Goal: Task Accomplishment & Management: Use online tool/utility

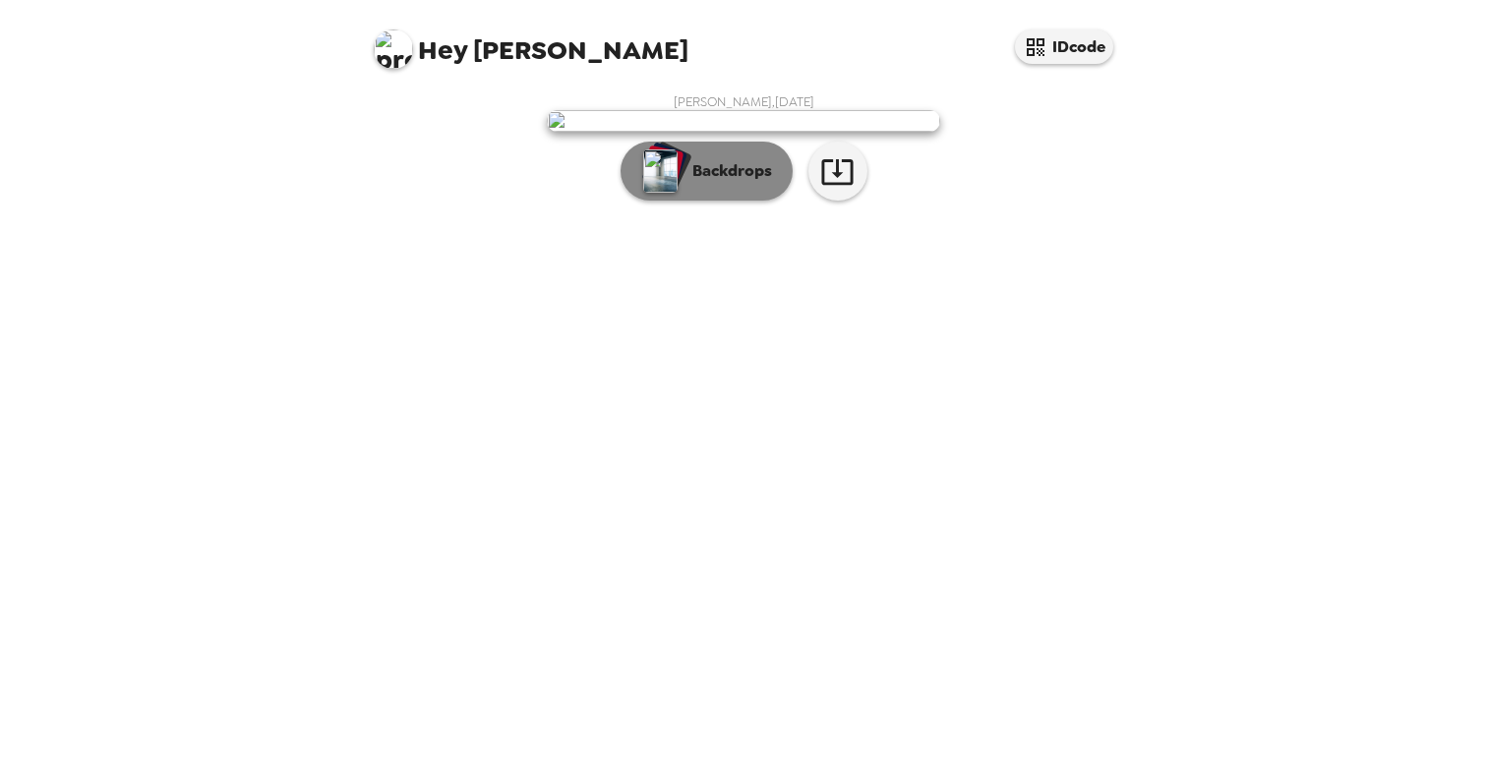
click at [708, 201] on button "Backdrops" at bounding box center [706, 171] width 172 height 59
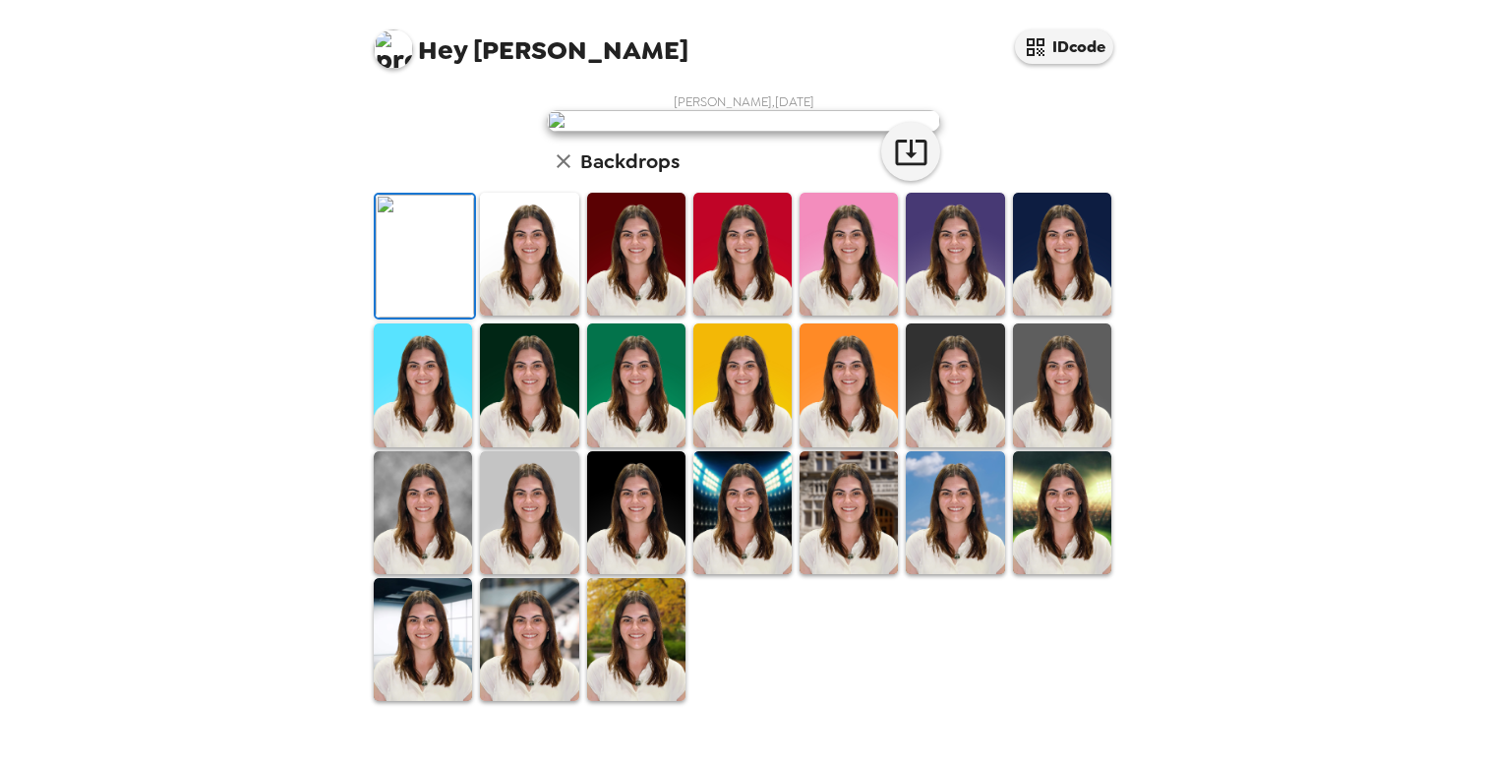
scroll to position [182, 0]
click at [966, 316] on img at bounding box center [954, 254] width 98 height 123
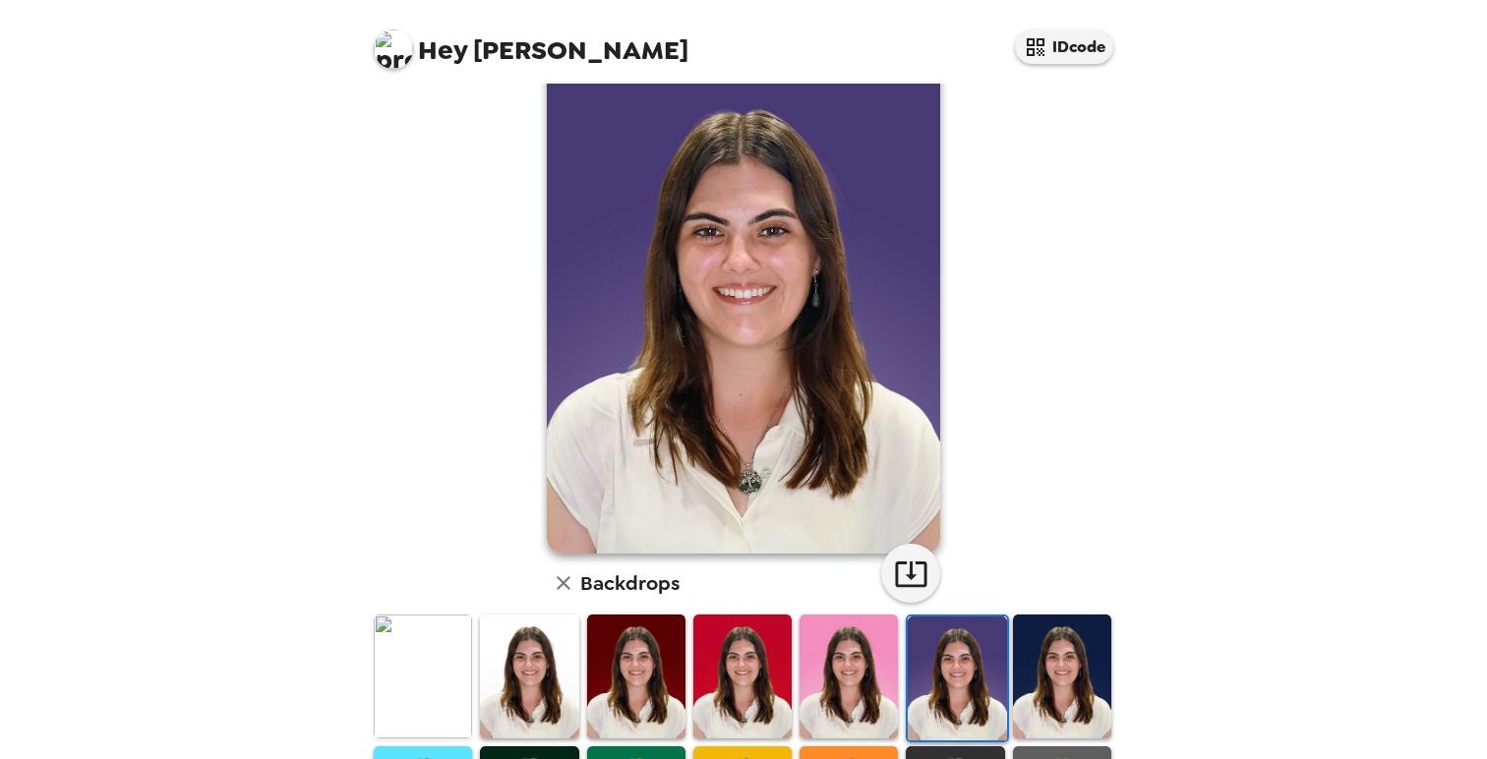
scroll to position [45, 0]
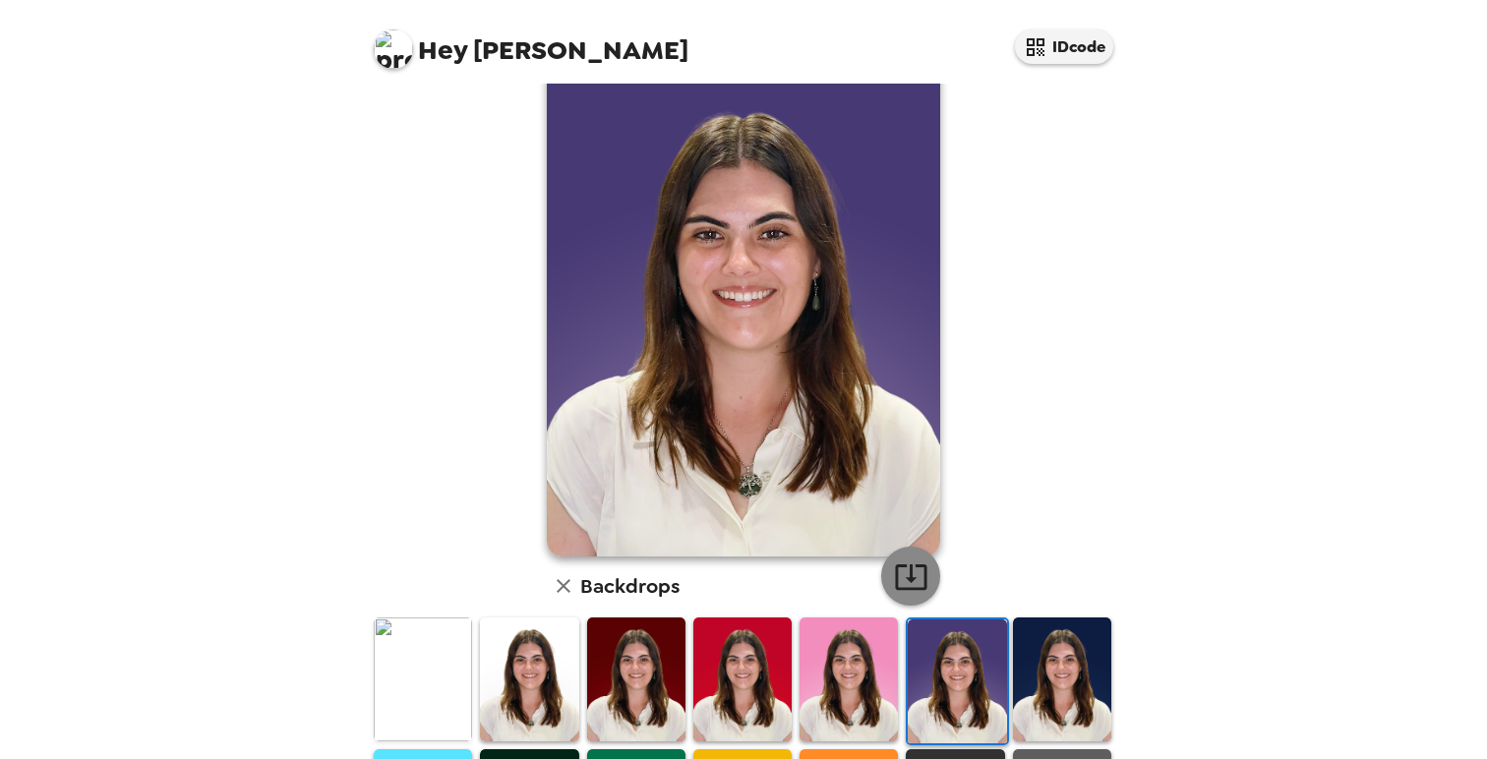
click at [907, 584] on icon "button" at bounding box center [911, 576] width 34 height 34
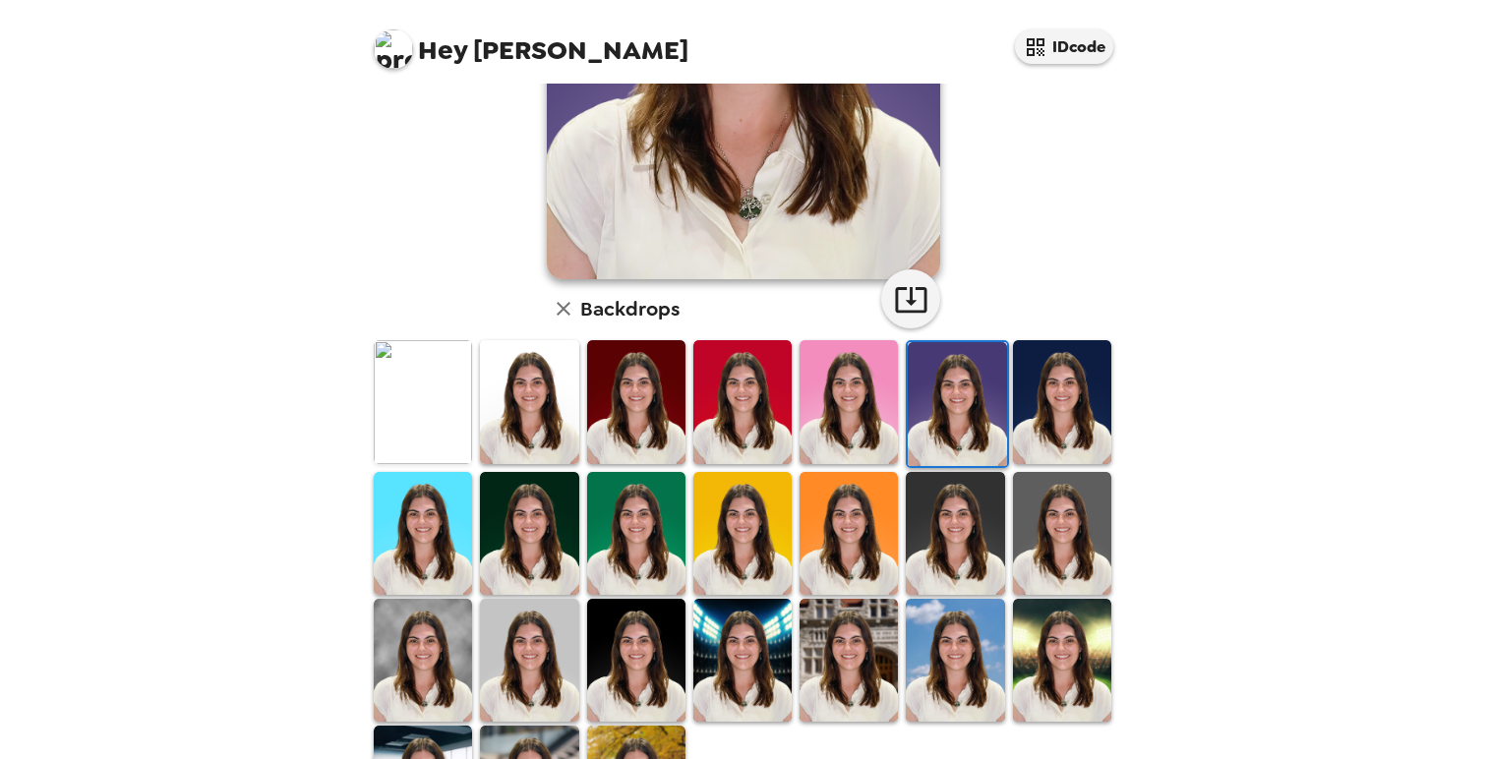
scroll to position [299, 0]
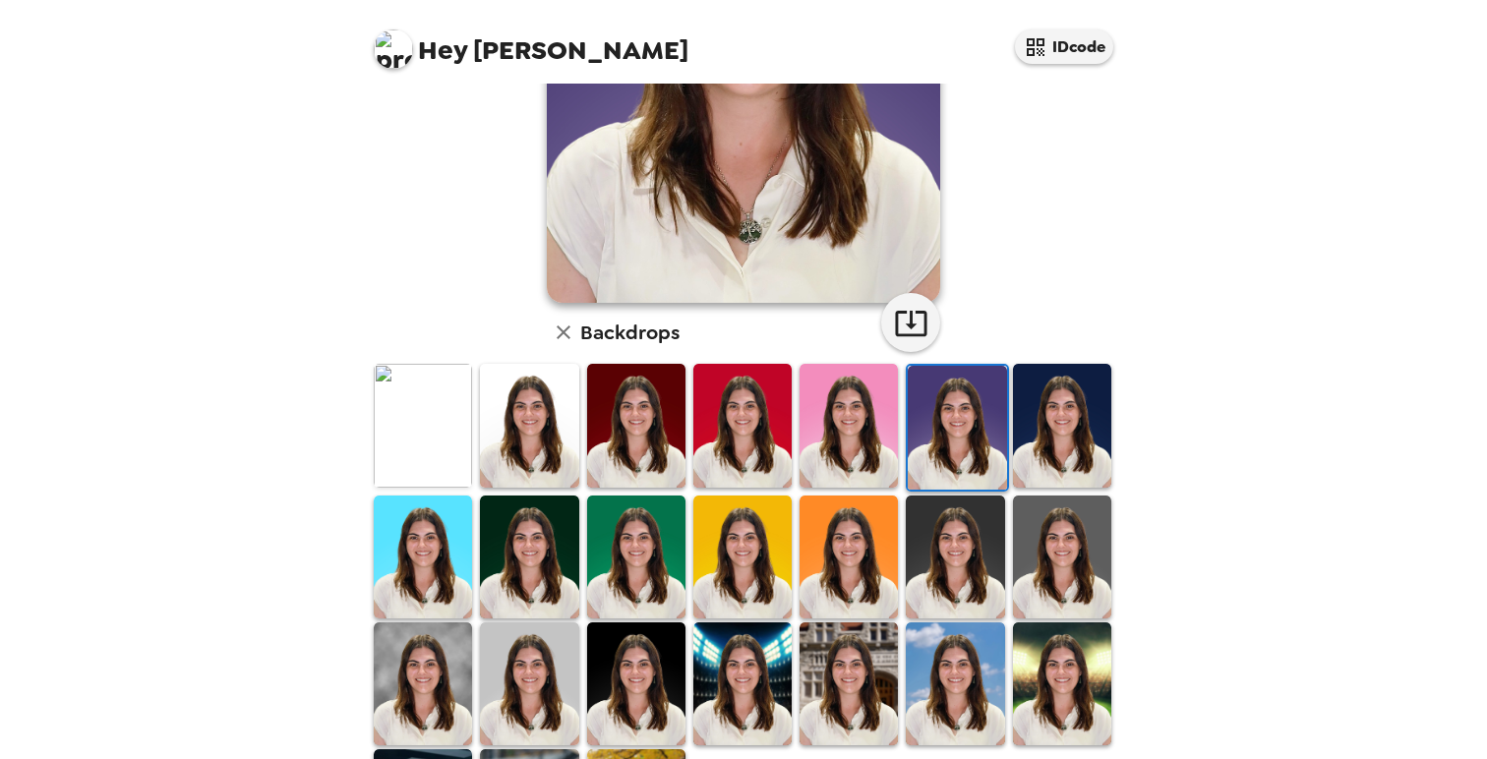
click at [667, 552] on img at bounding box center [636, 557] width 98 height 123
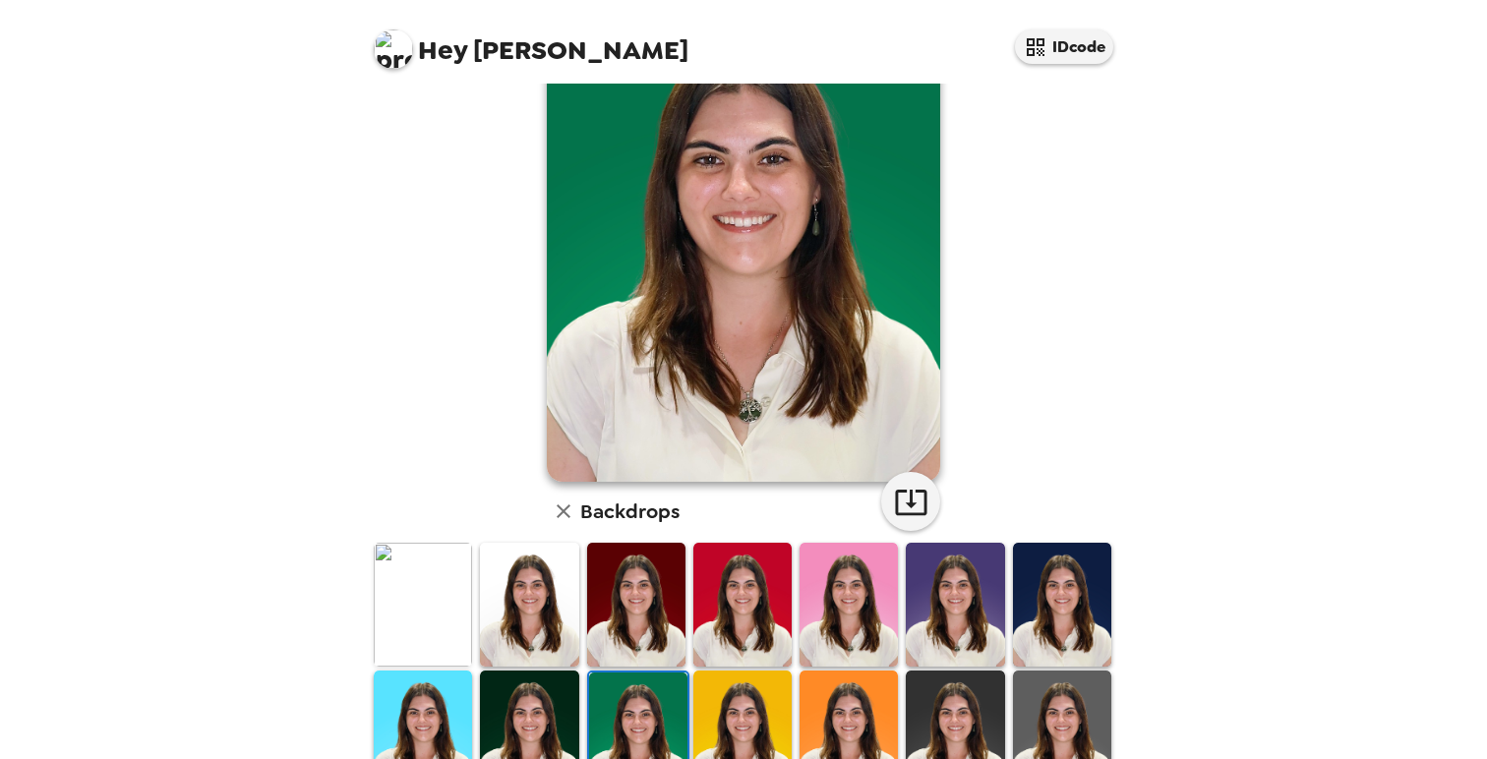
scroll to position [158, 0]
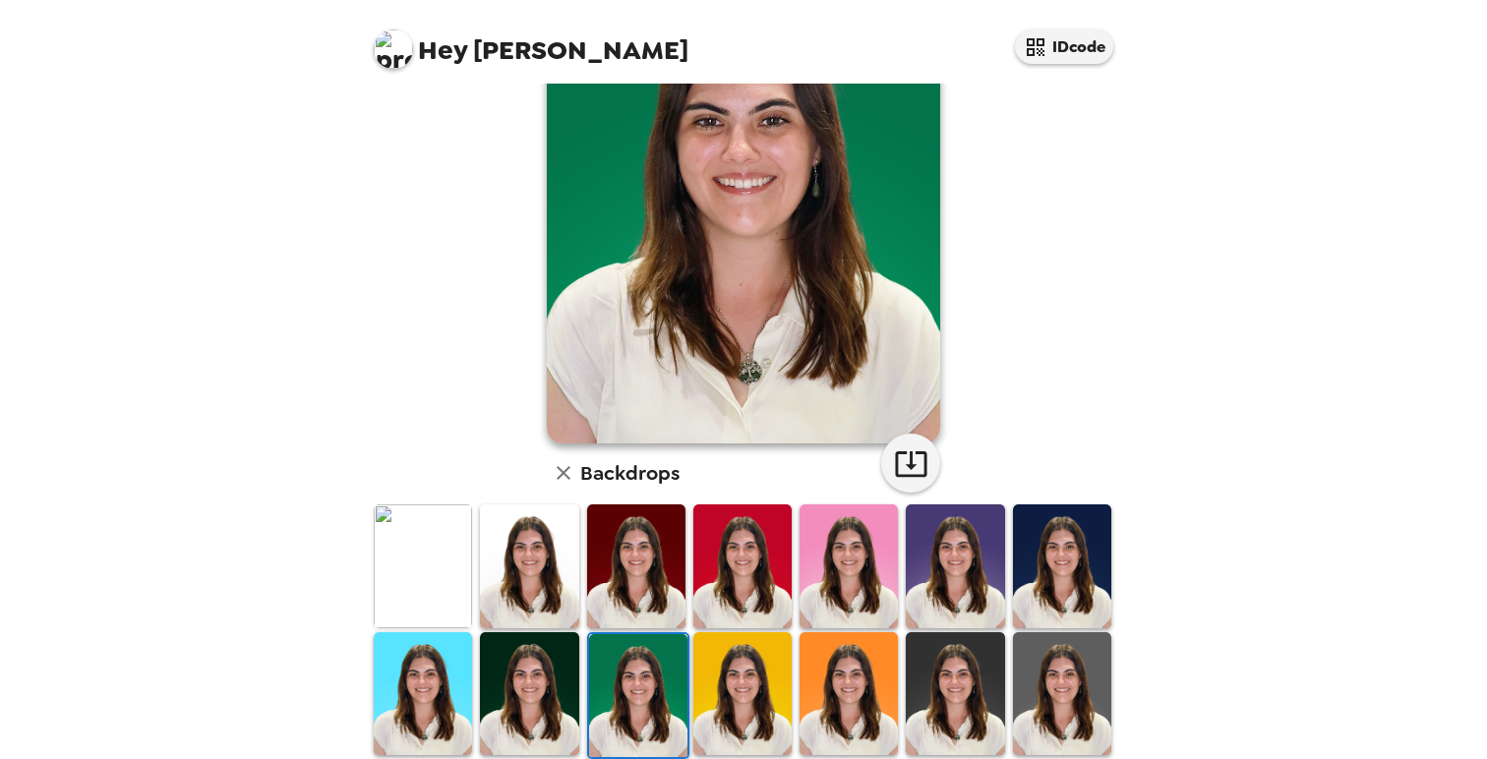
click at [502, 673] on img at bounding box center [529, 693] width 98 height 123
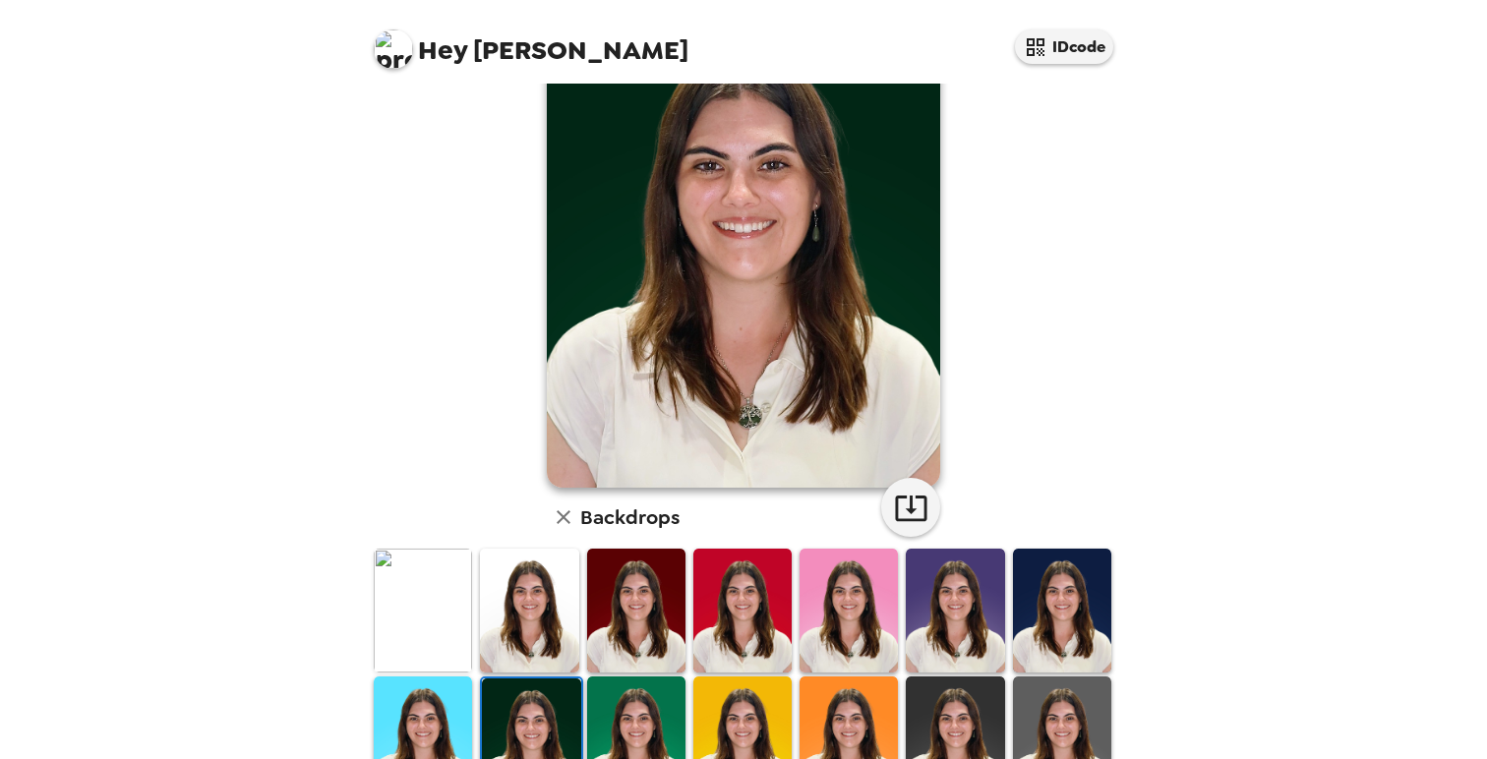
scroll to position [123, 0]
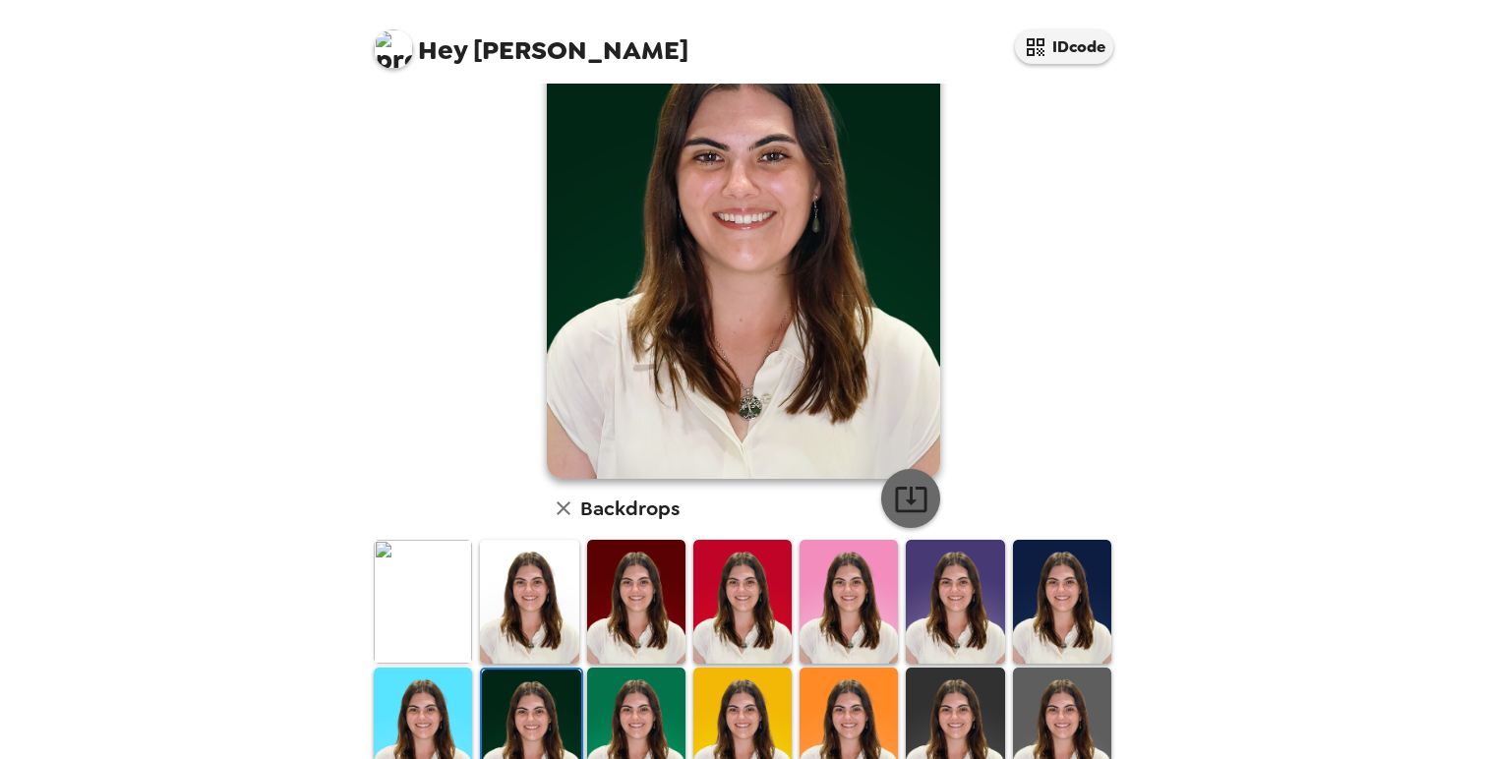
click at [904, 509] on icon "button" at bounding box center [911, 499] width 34 height 34
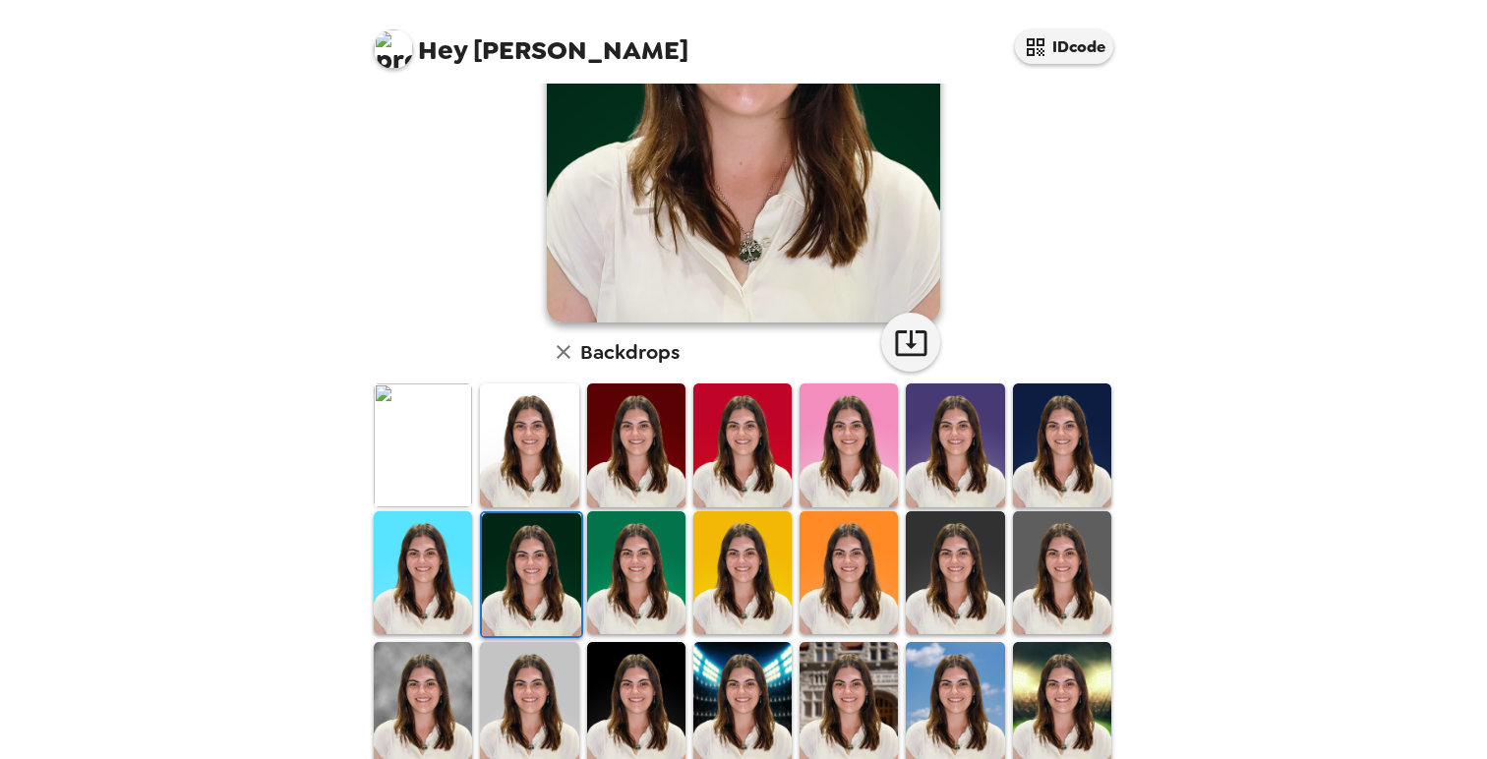
scroll to position [292, 0]
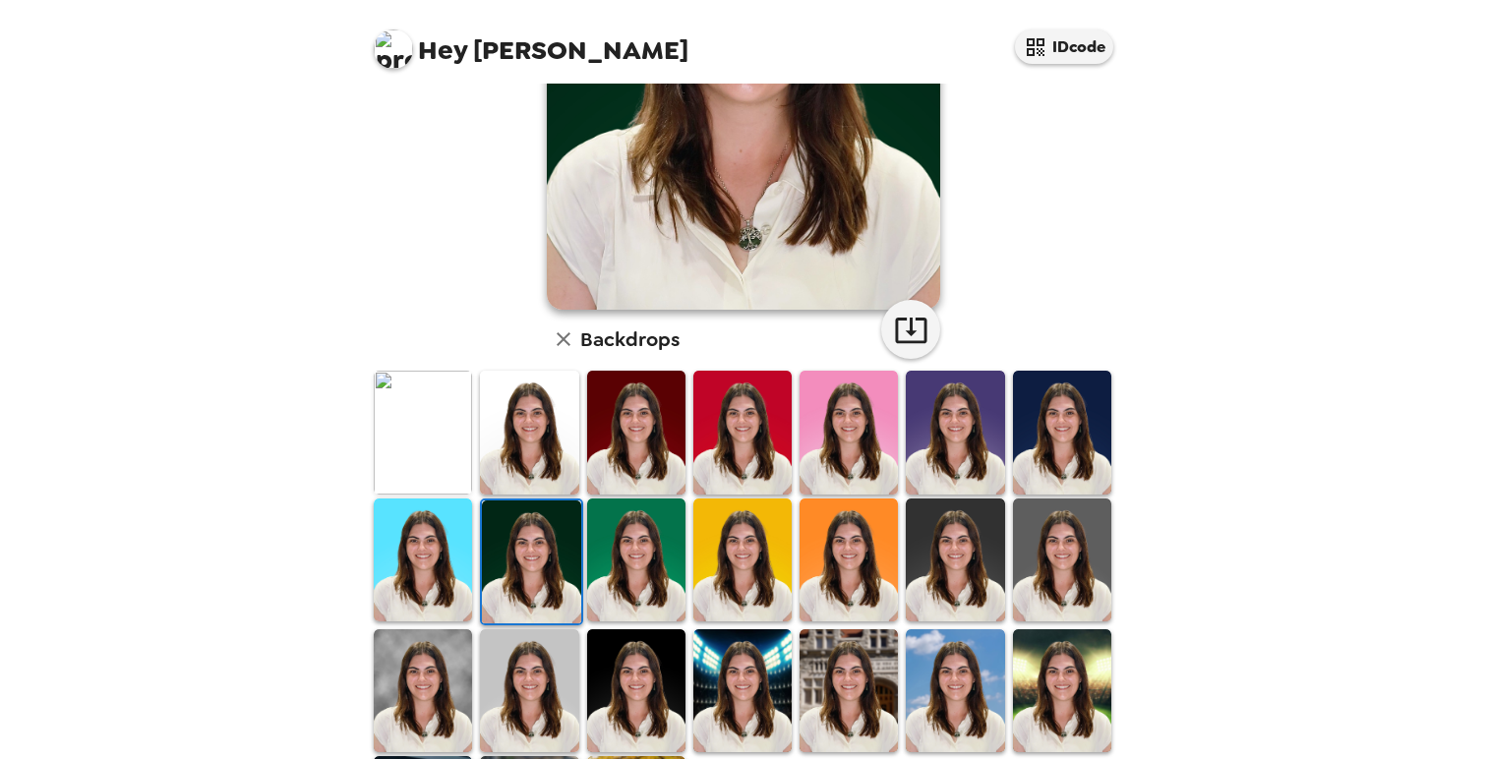
click at [1072, 586] on img at bounding box center [1062, 559] width 98 height 123
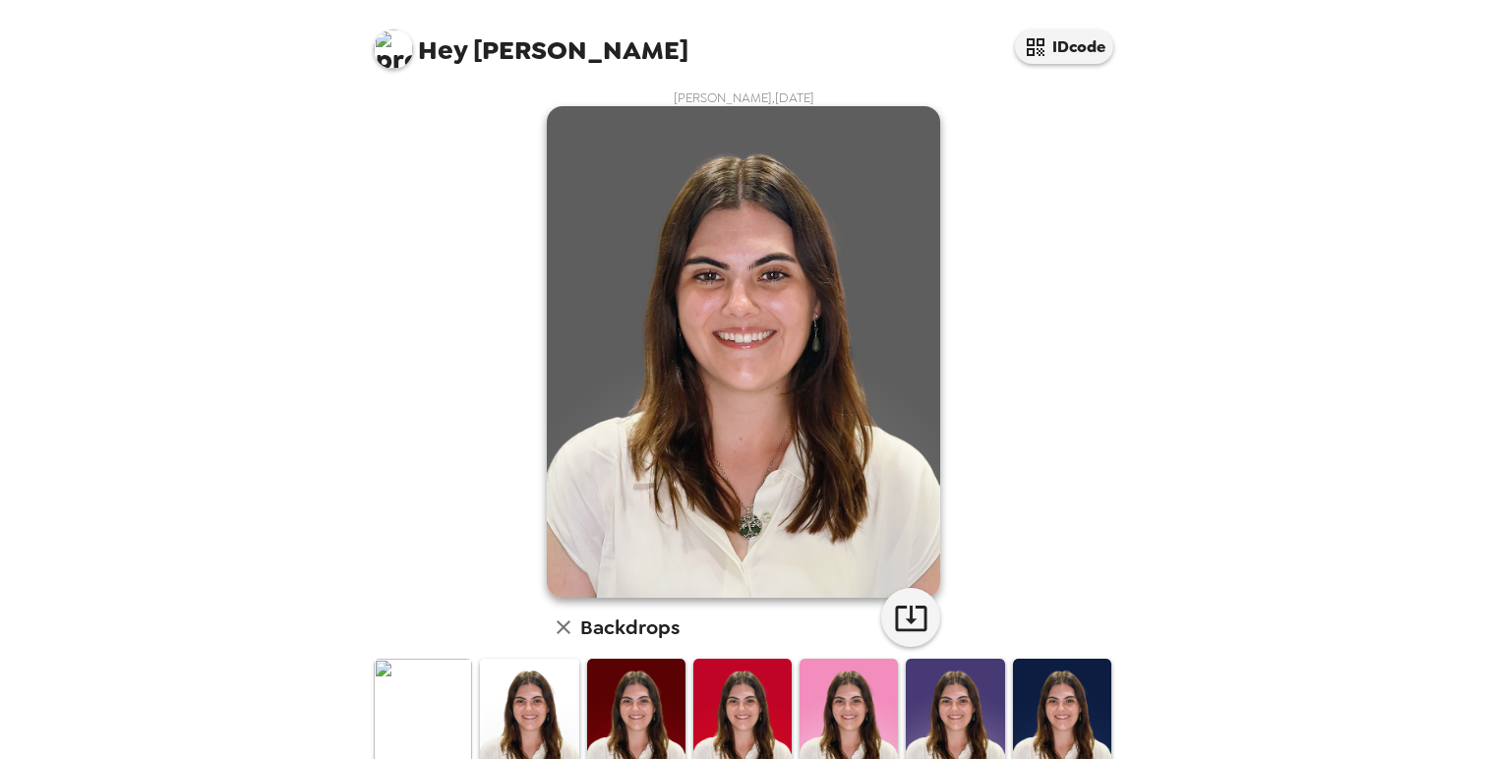
scroll to position [0, 0]
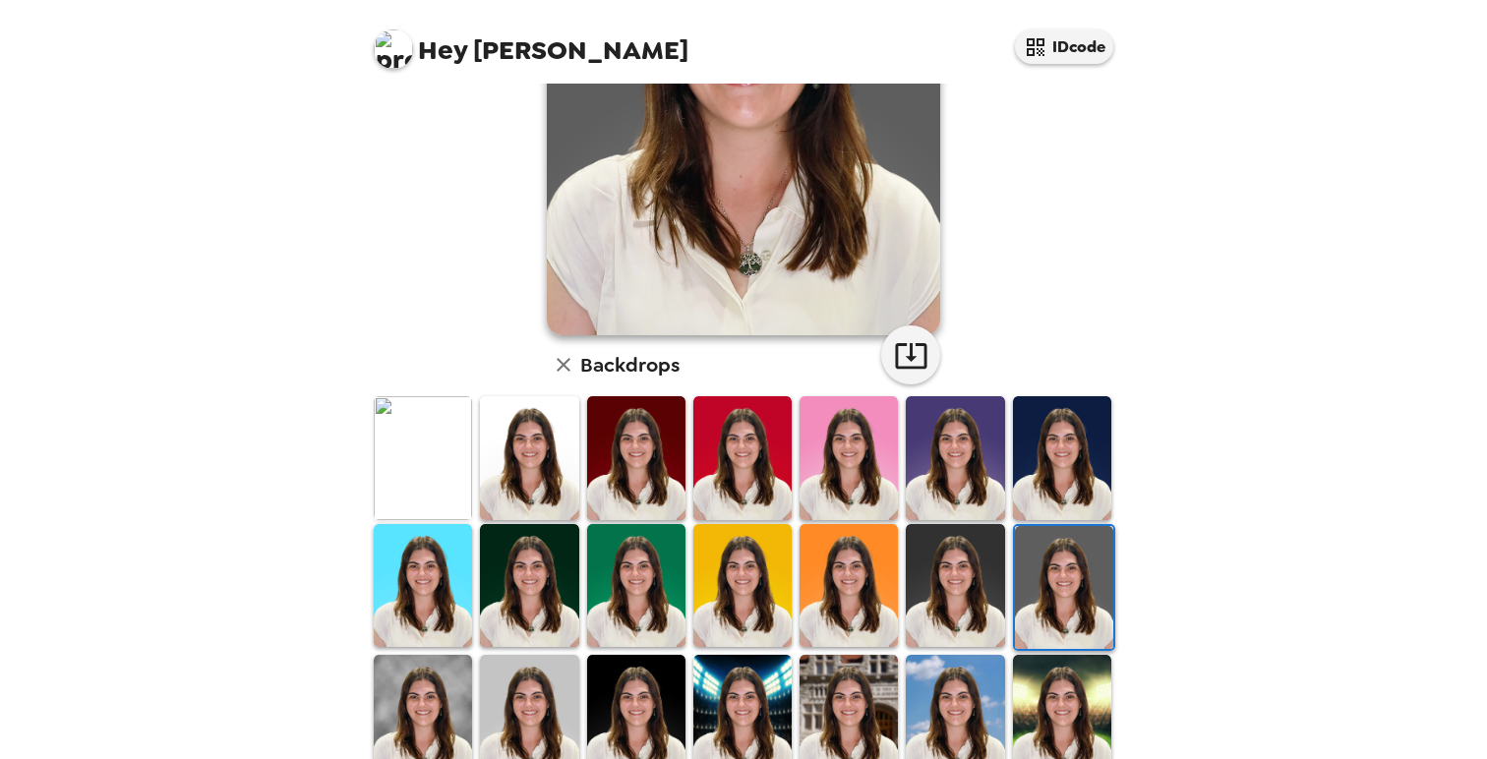
click at [946, 599] on img at bounding box center [954, 585] width 98 height 123
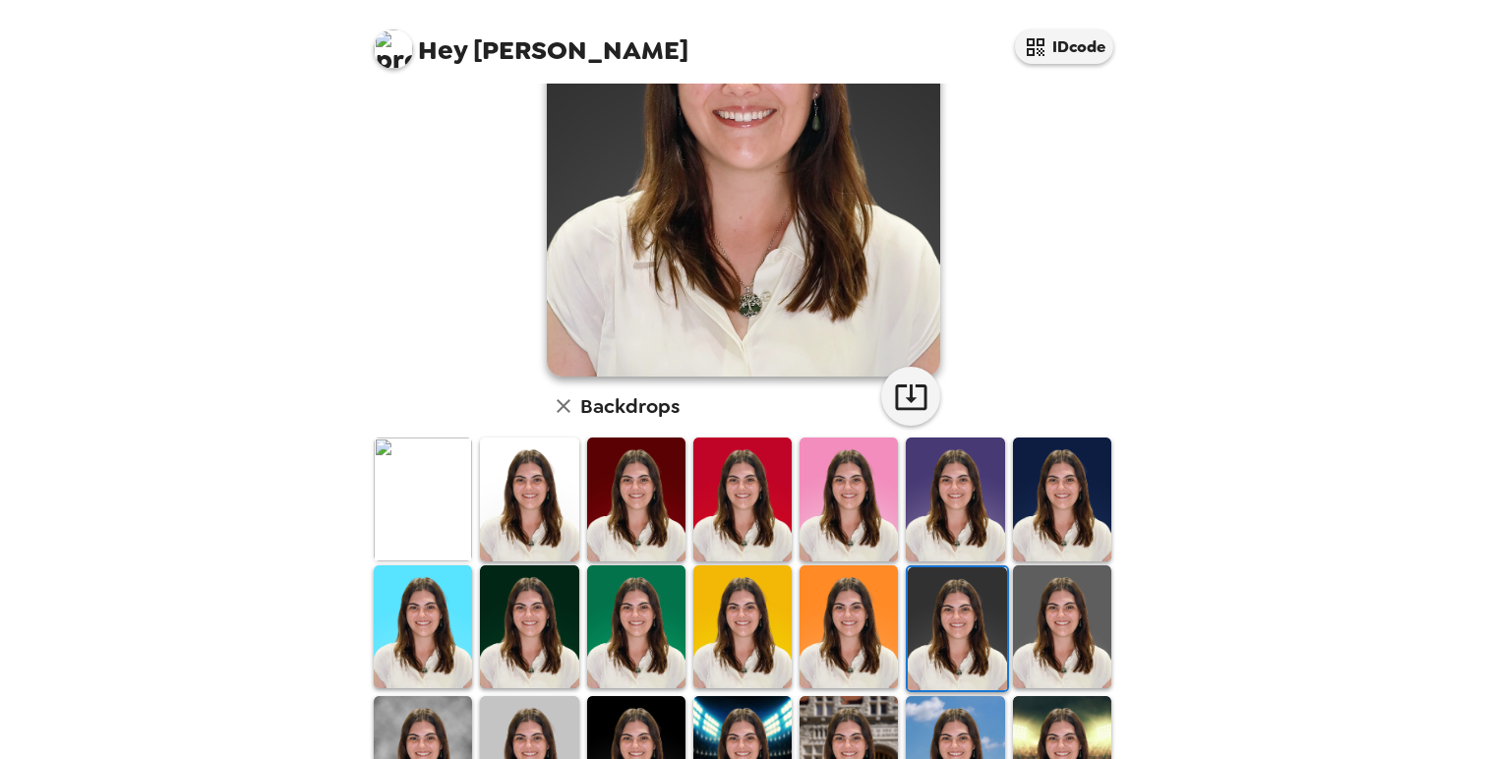
scroll to position [227, 0]
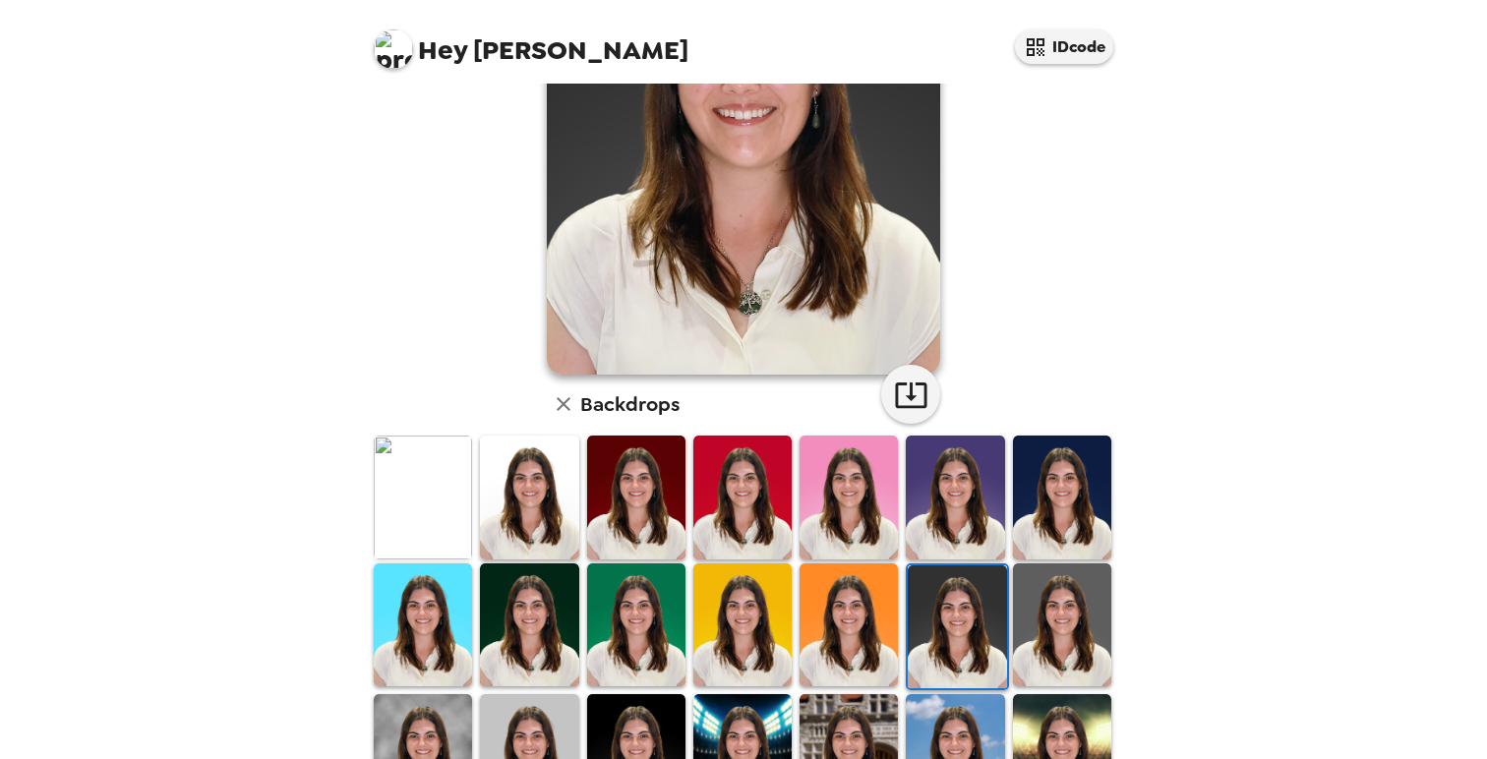
click at [632, 527] on img at bounding box center [636, 497] width 98 height 123
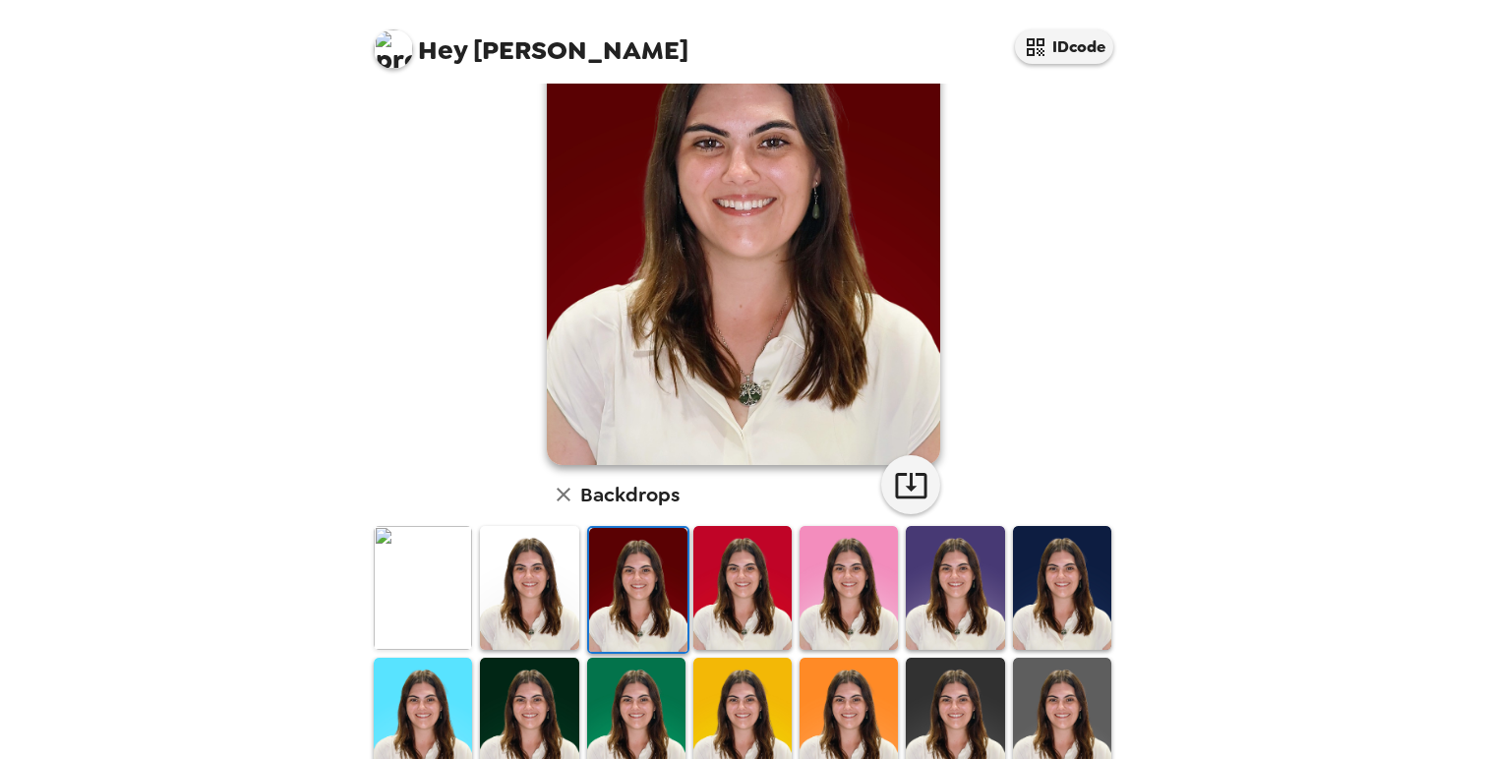
scroll to position [444, 0]
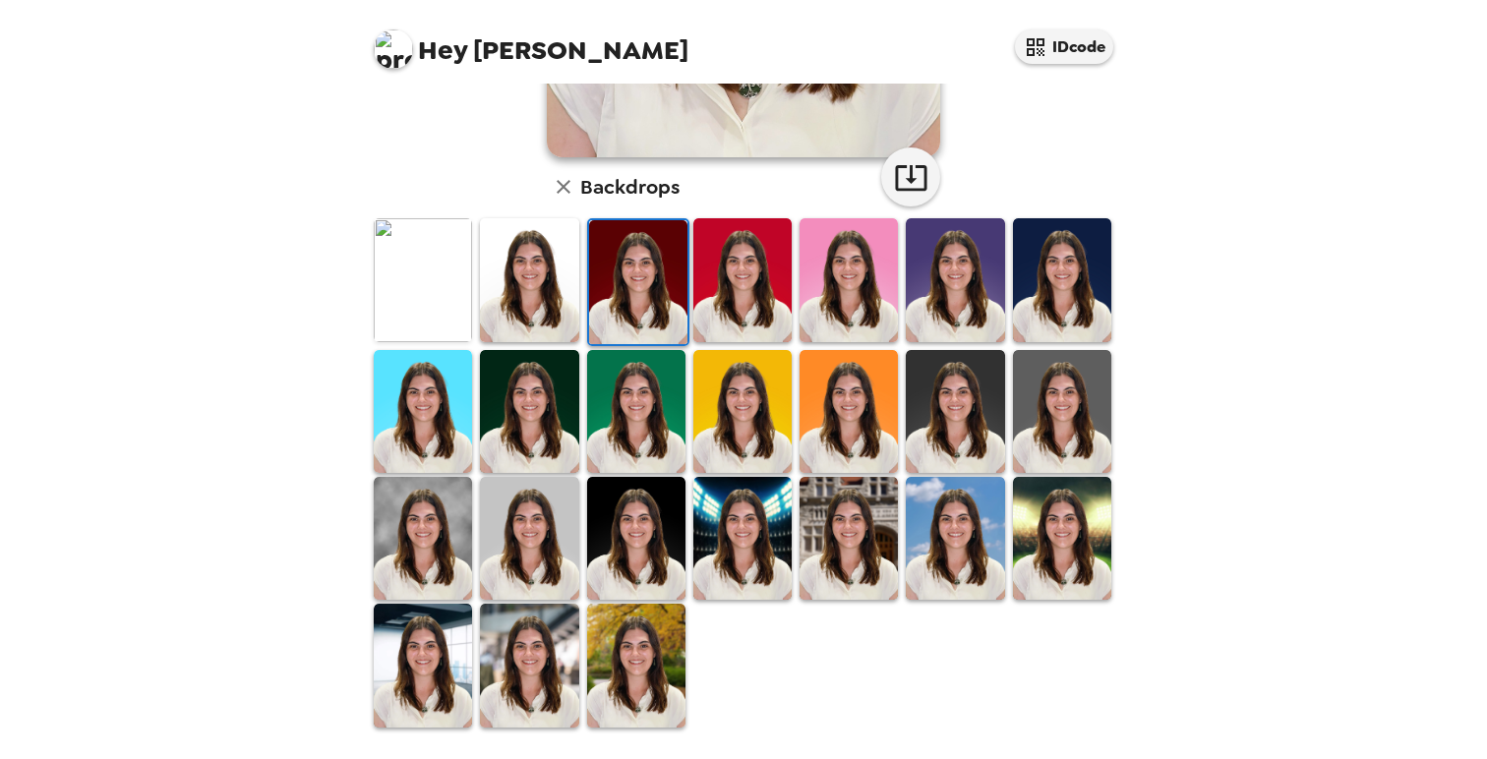
click at [522, 663] on img at bounding box center [529, 665] width 98 height 123
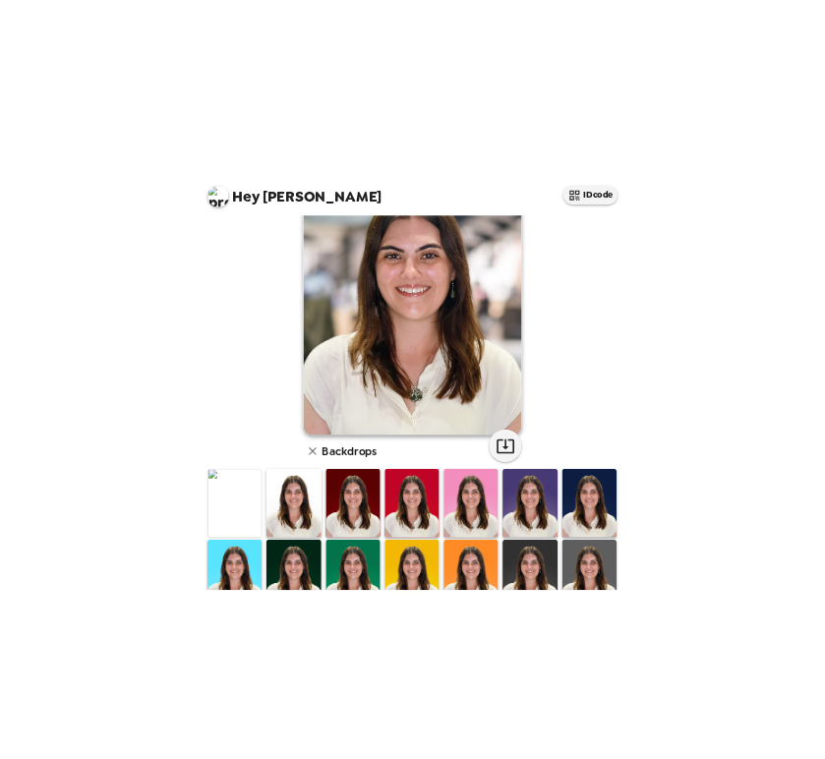
scroll to position [19, 0]
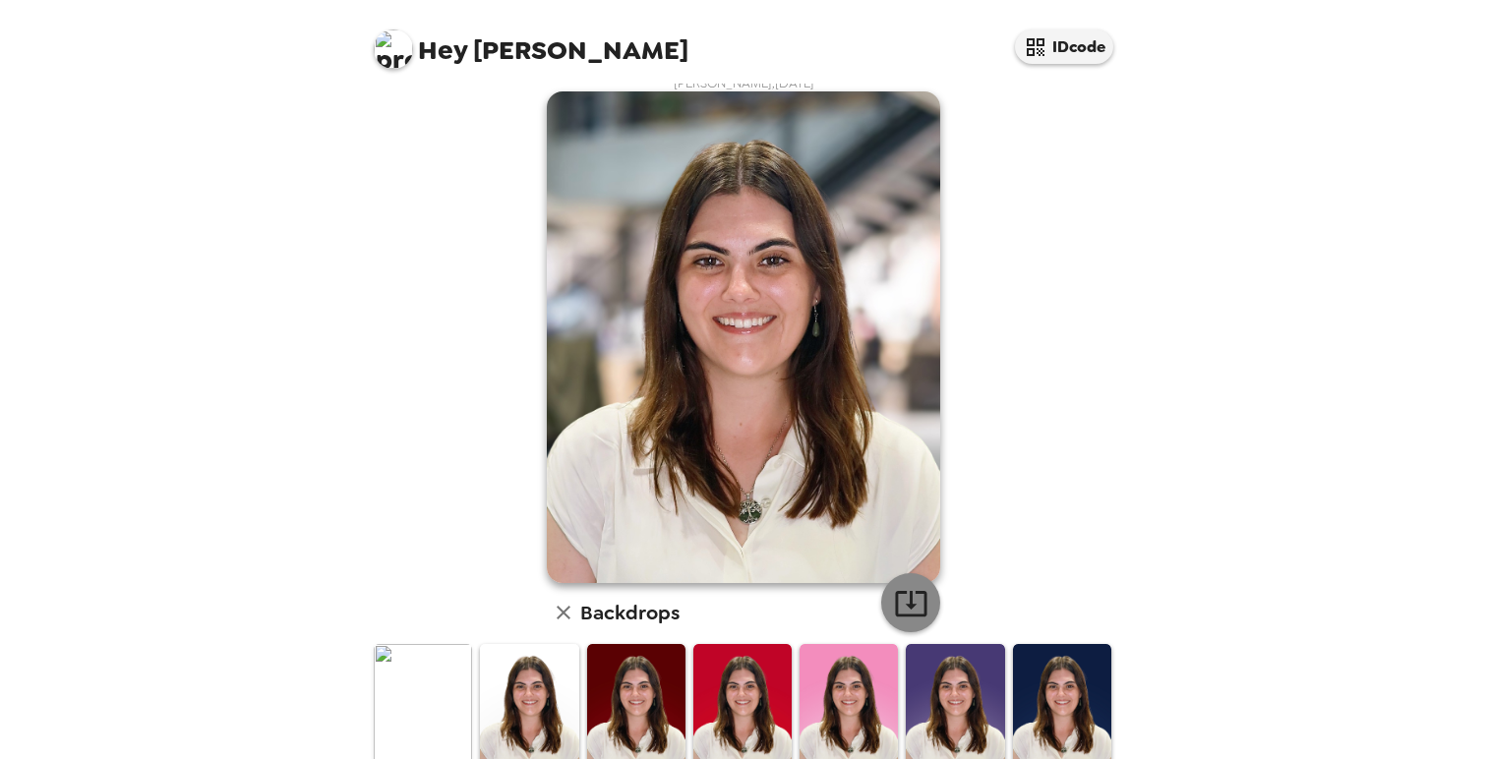
click at [902, 599] on icon "button" at bounding box center [911, 603] width 34 height 34
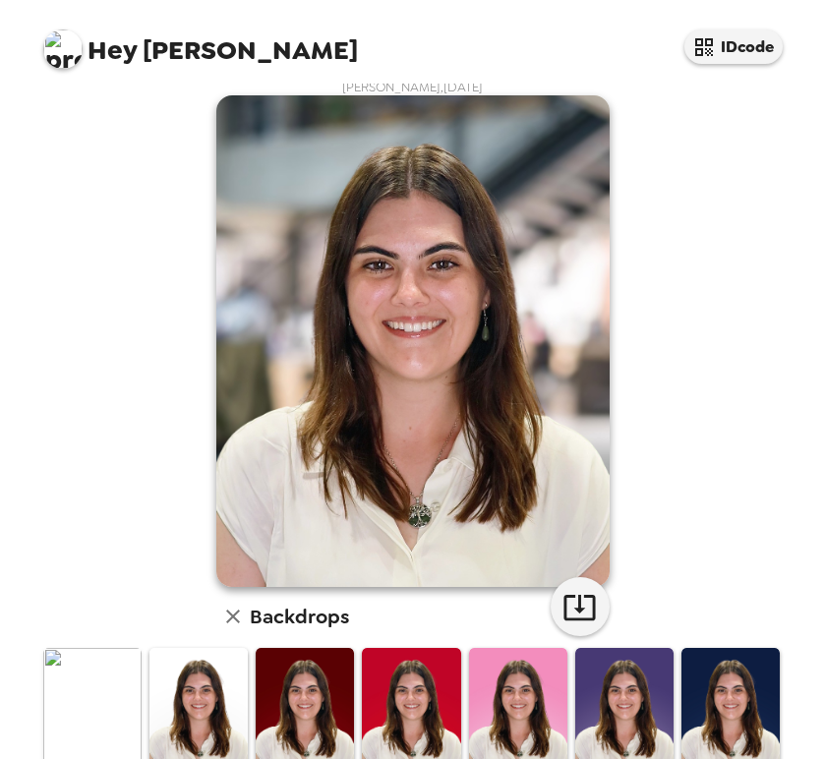
scroll to position [4, 0]
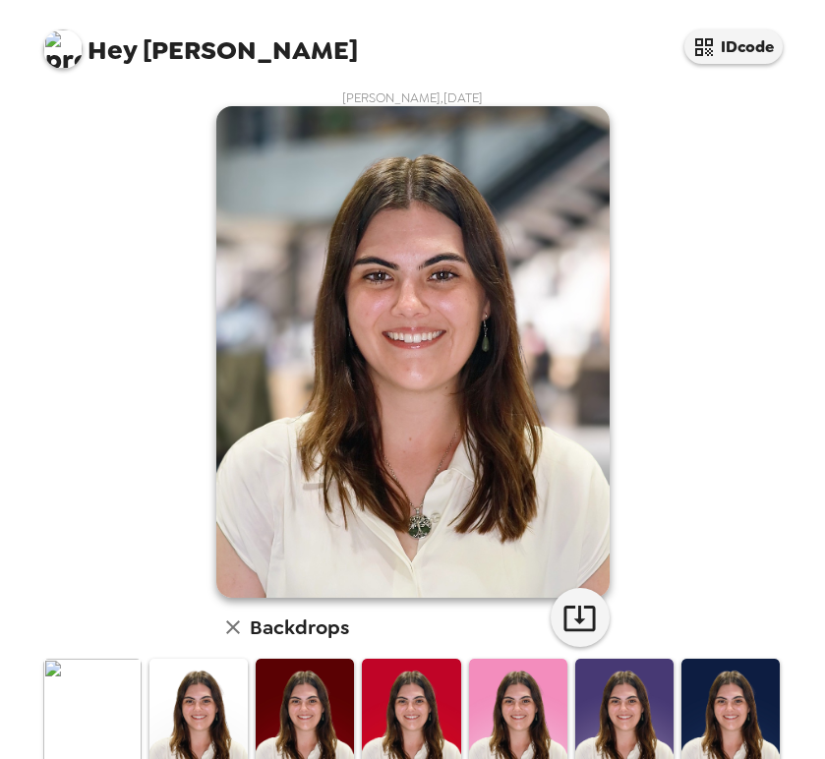
click at [760, 719] on img at bounding box center [730, 720] width 98 height 123
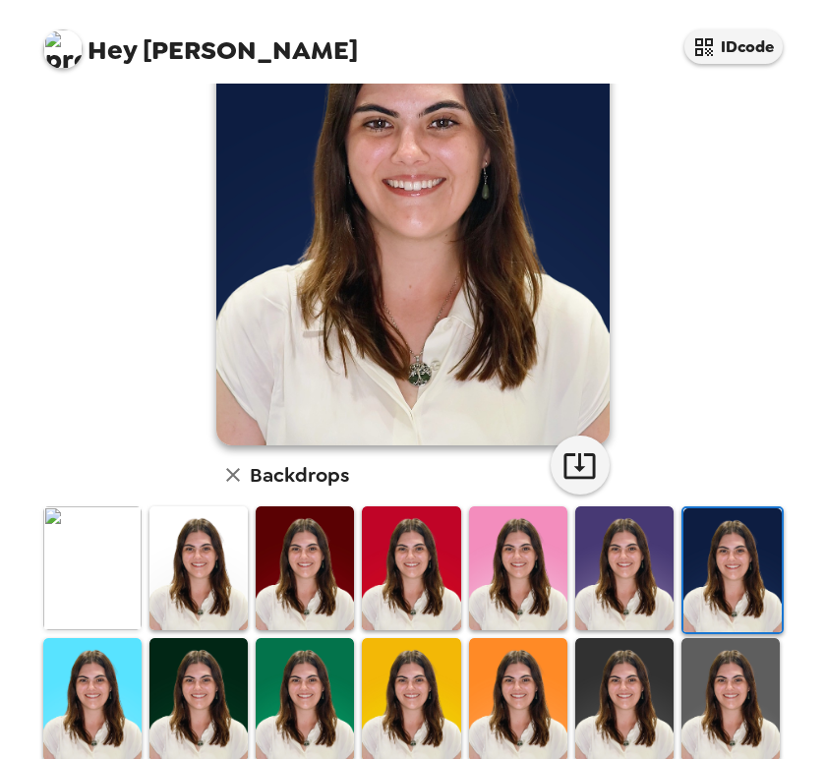
scroll to position [444, 0]
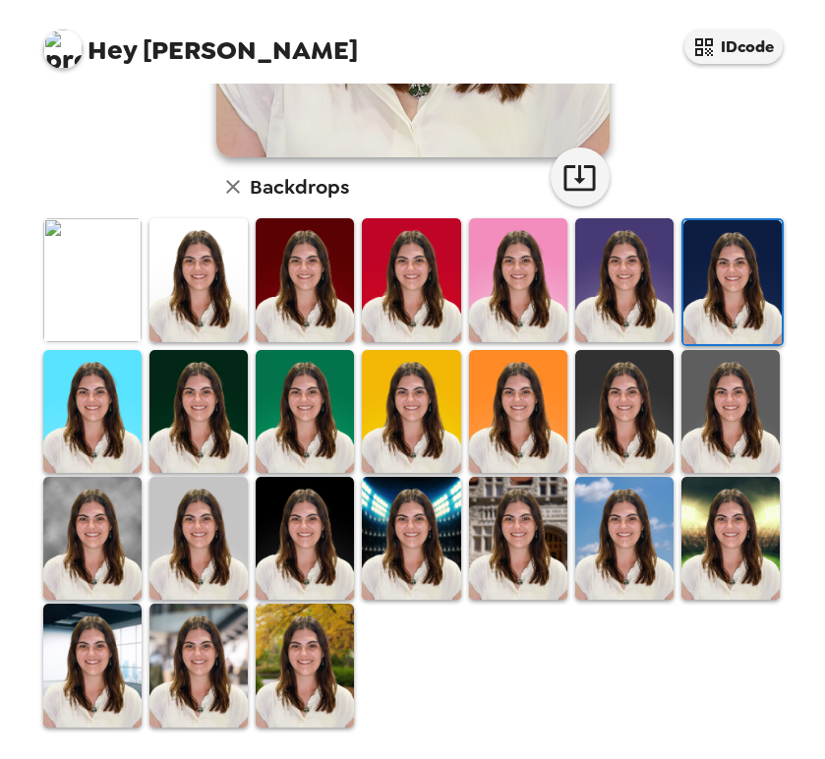
click at [721, 571] on img at bounding box center [730, 538] width 98 height 123
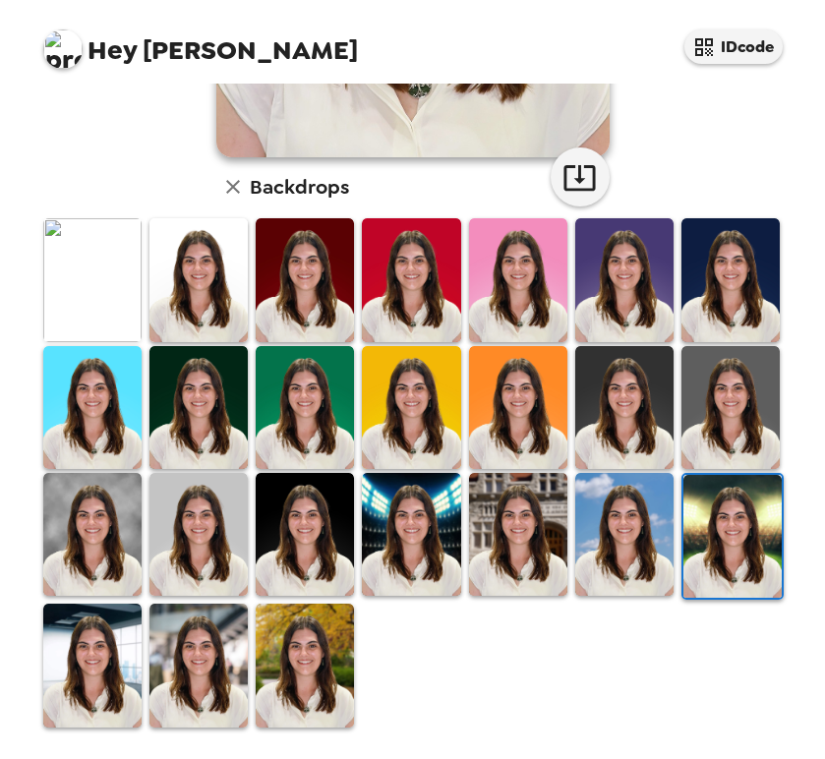
click at [208, 665] on img at bounding box center [198, 665] width 98 height 123
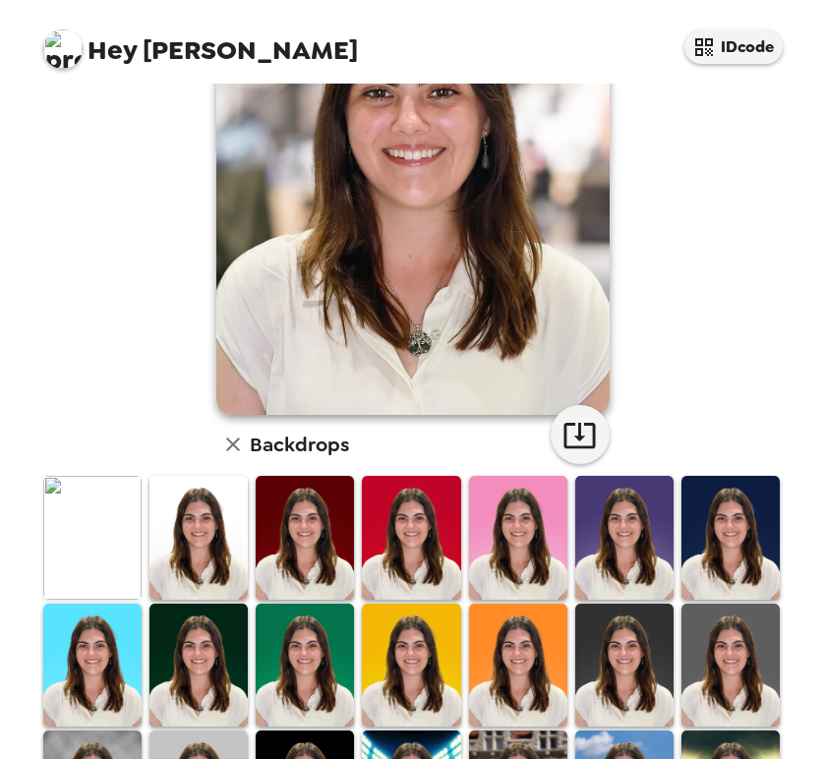
scroll to position [204, 0]
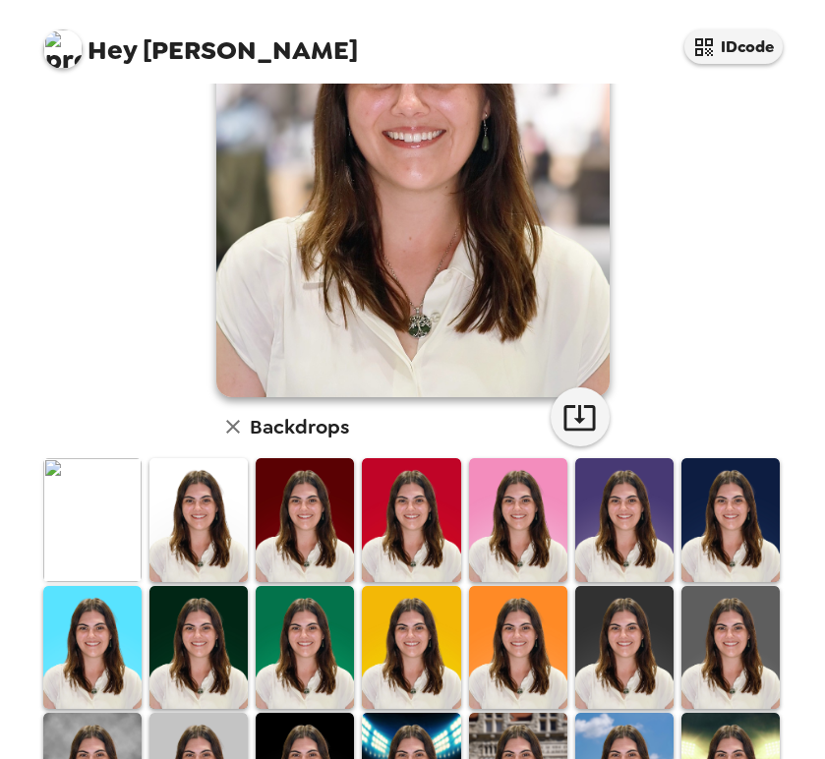
click at [490, 731] on img at bounding box center [518, 774] width 98 height 123
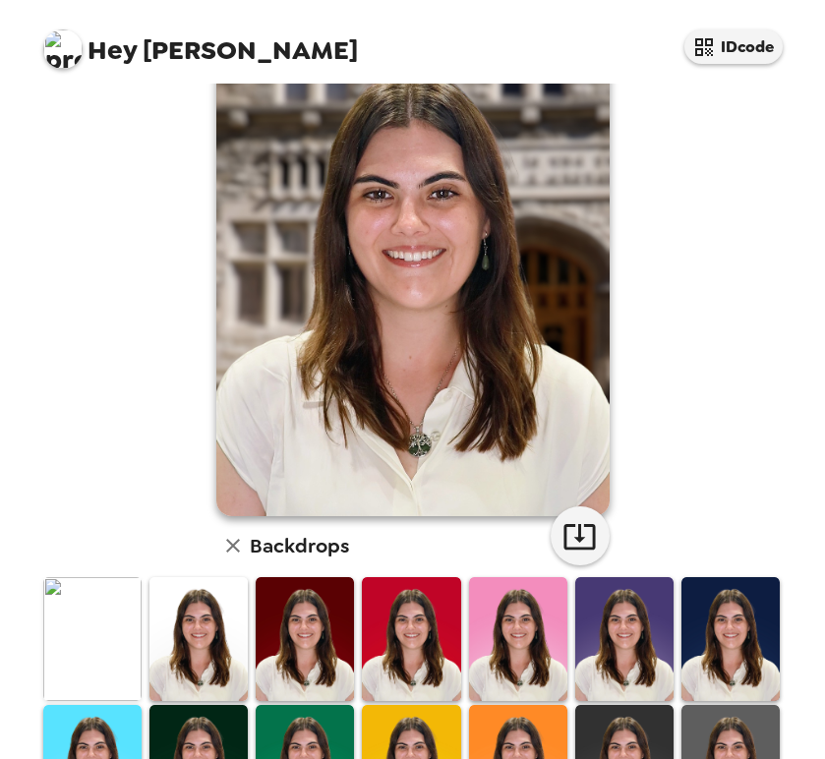
scroll to position [0, 0]
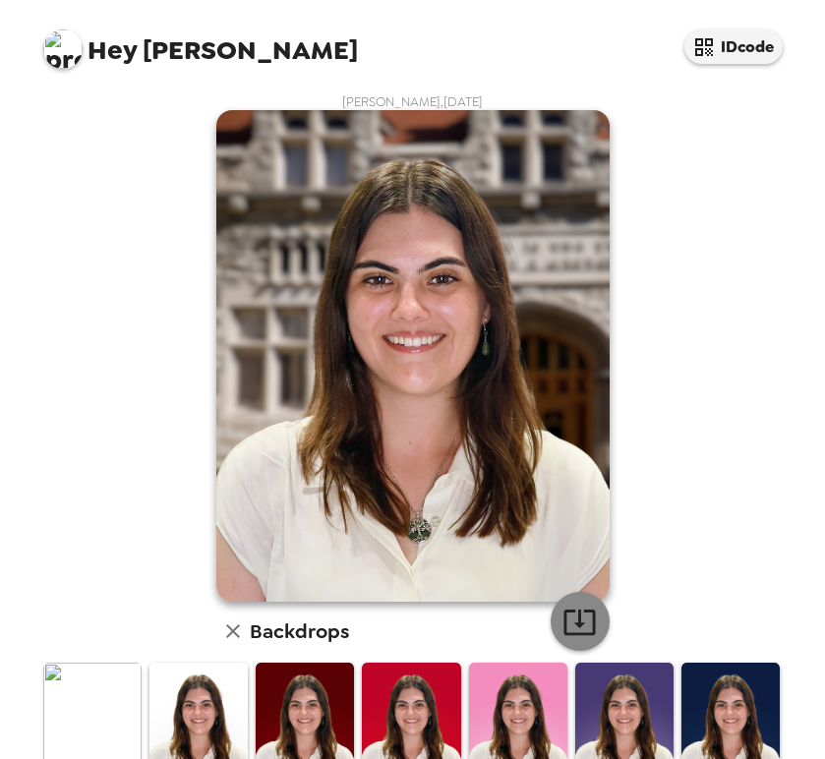
click at [559, 620] on button "button" at bounding box center [580, 621] width 59 height 59
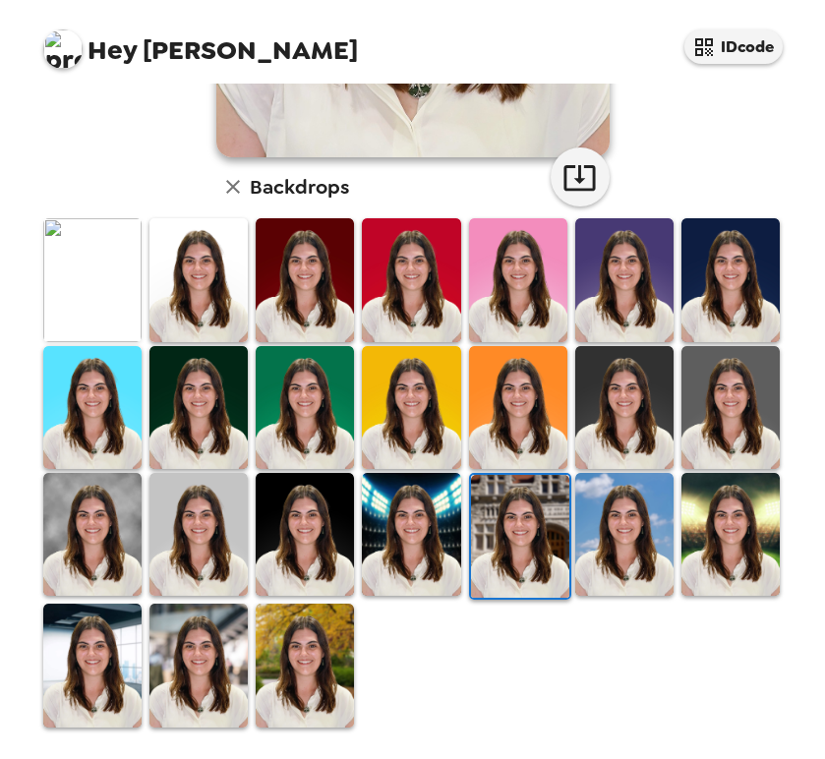
click at [191, 588] on img at bounding box center [198, 534] width 98 height 123
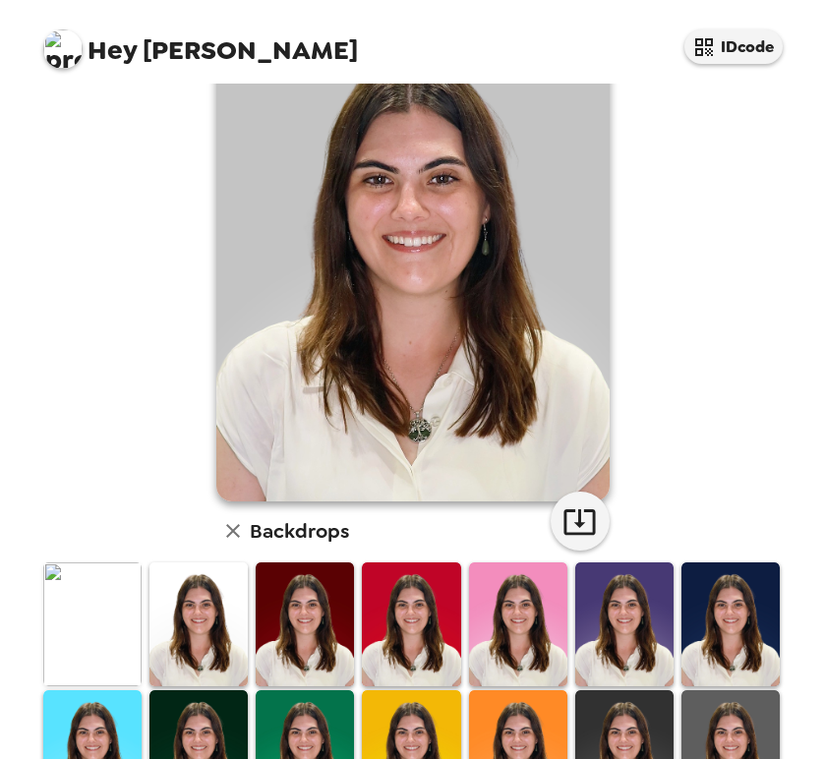
scroll to position [101, 0]
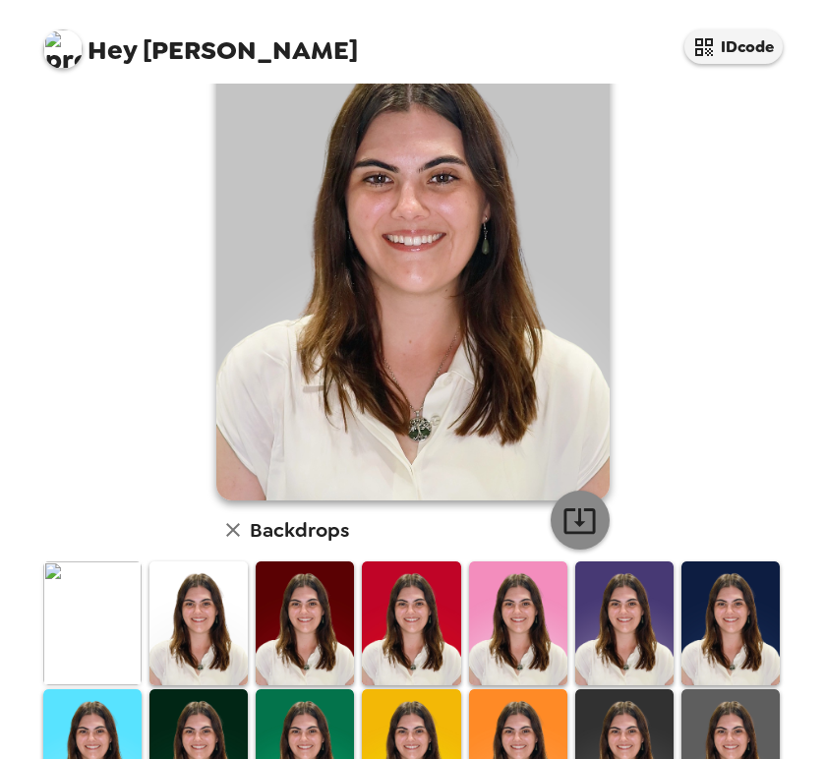
click at [562, 542] on button "button" at bounding box center [580, 520] width 59 height 59
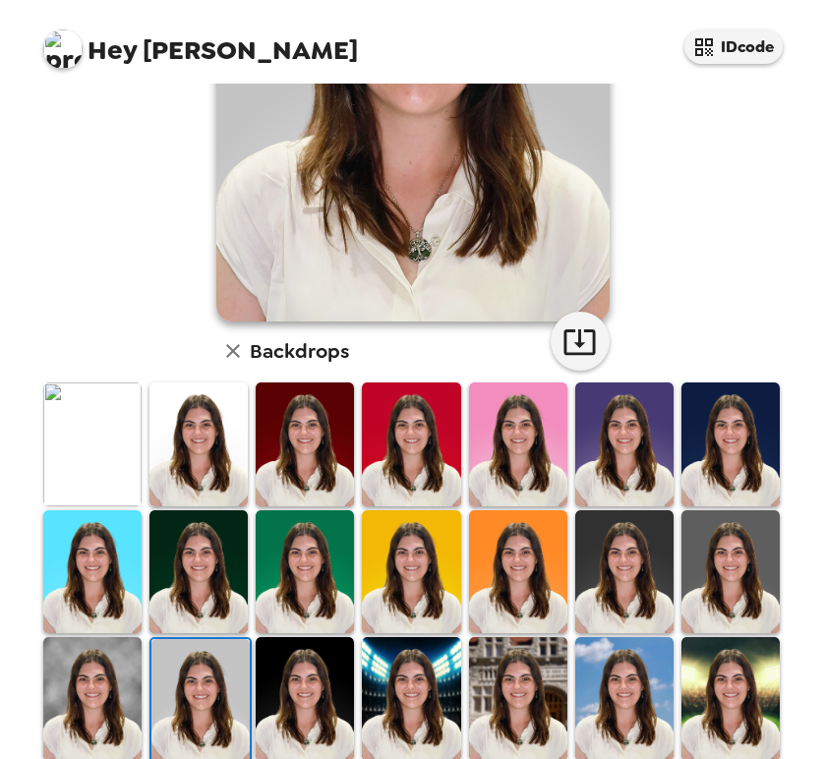
scroll to position [444, 0]
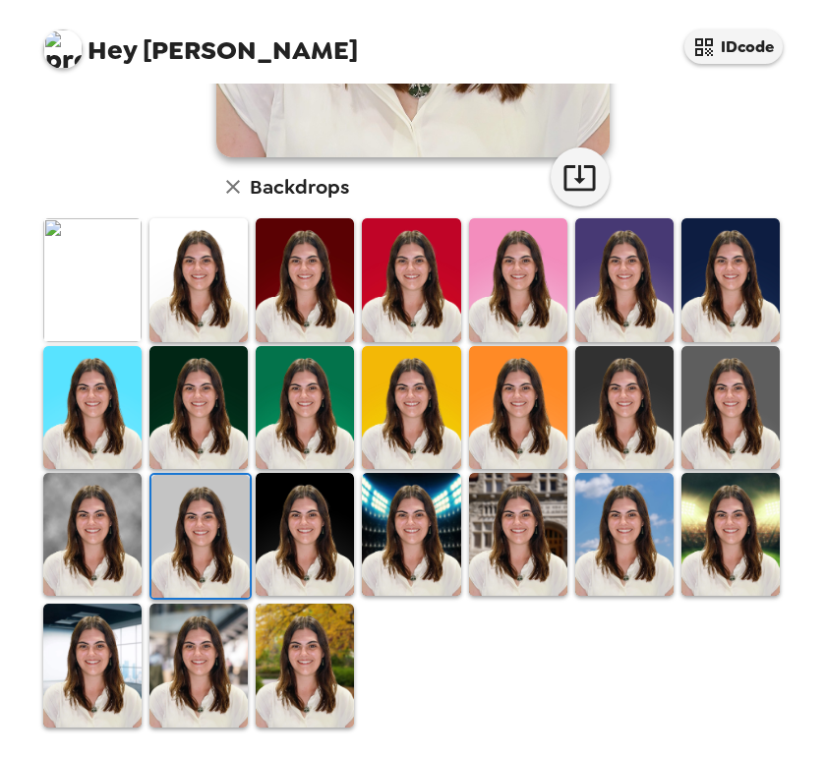
click at [741, 310] on img at bounding box center [730, 279] width 98 height 123
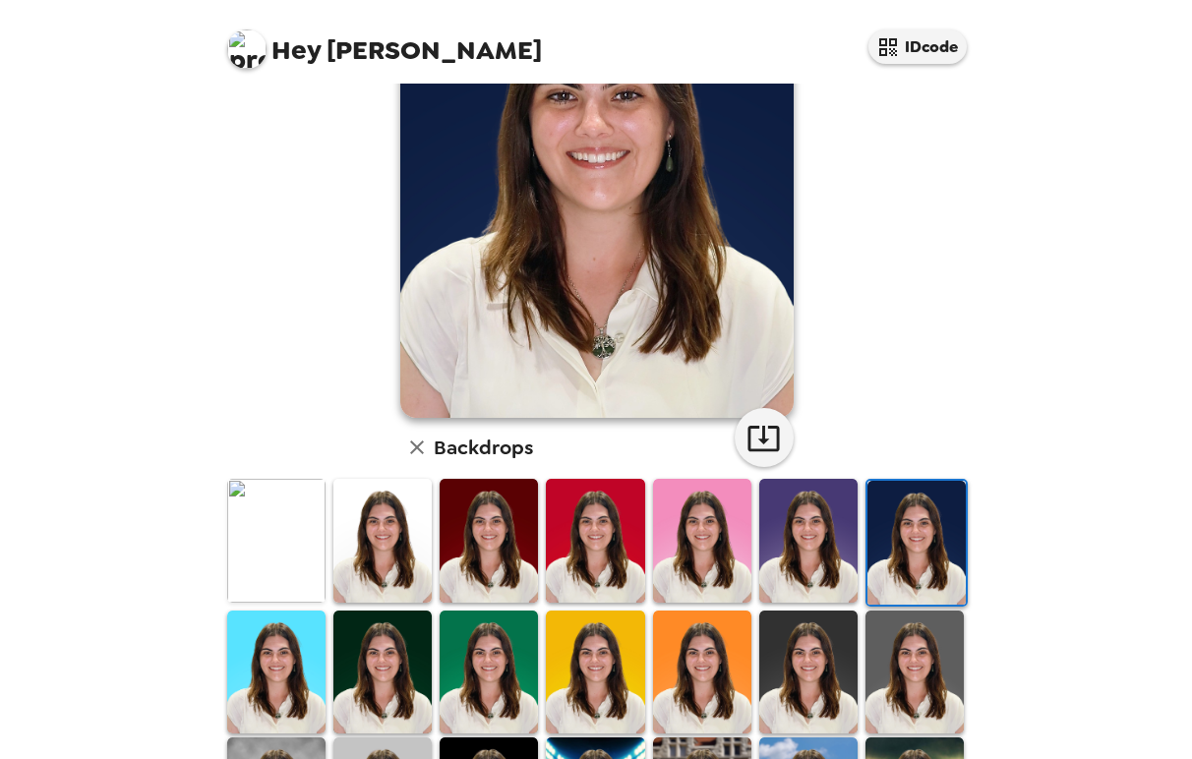
scroll to position [0, 0]
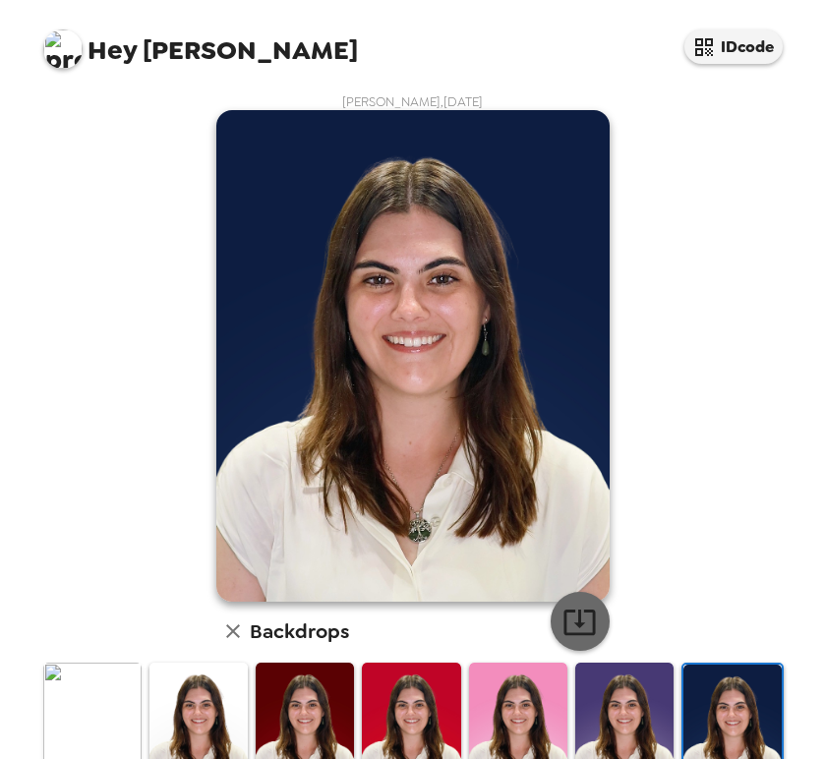
click at [568, 624] on icon "button" at bounding box center [579, 622] width 34 height 34
